Goal: Navigation & Orientation: Find specific page/section

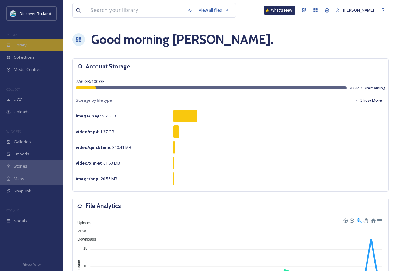
click at [28, 46] on div "Library" at bounding box center [31, 45] width 63 height 12
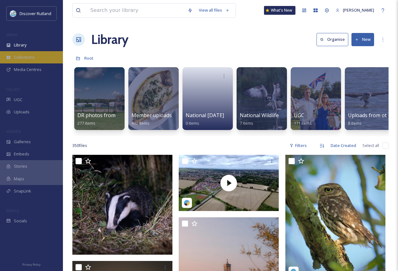
click at [22, 55] on span "Collections" at bounding box center [24, 57] width 21 height 6
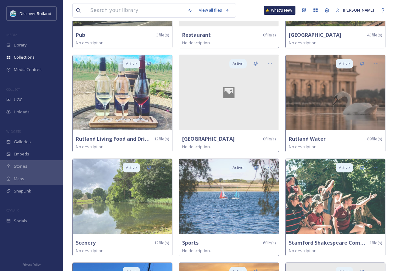
scroll to position [1365, 0]
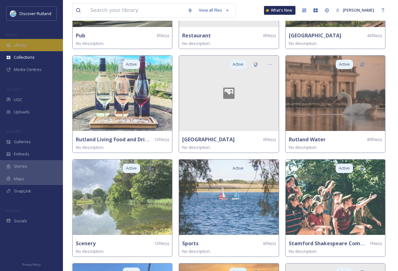
click at [24, 42] on span "Library" at bounding box center [20, 45] width 13 height 6
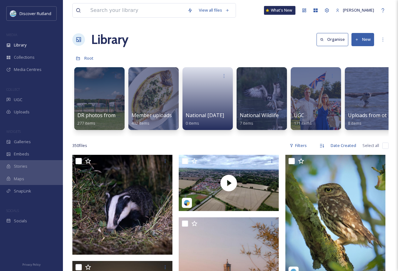
scroll to position [0, 63]
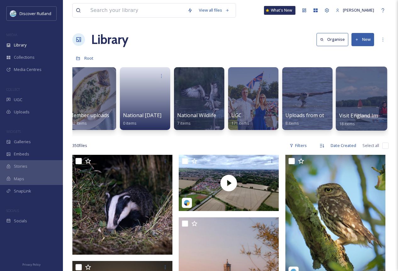
click at [370, 98] on div at bounding box center [360, 99] width 51 height 64
